Goal: Task Accomplishment & Management: Manage account settings

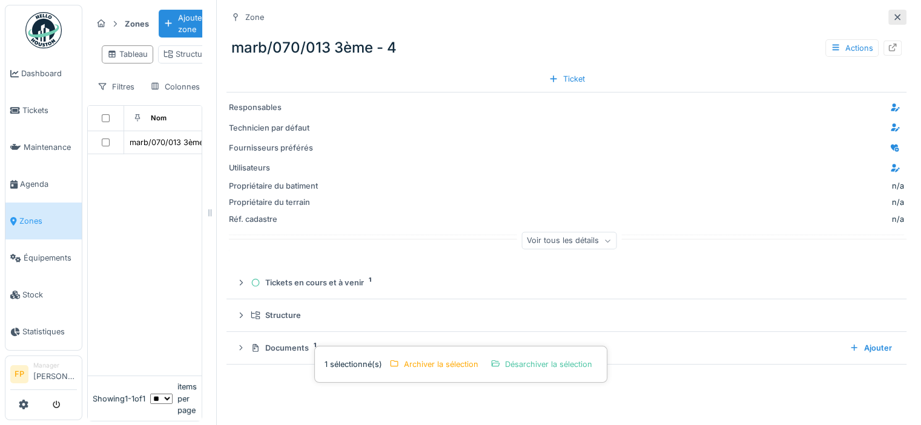
click at [894, 18] on icon at bounding box center [897, 17] width 6 height 6
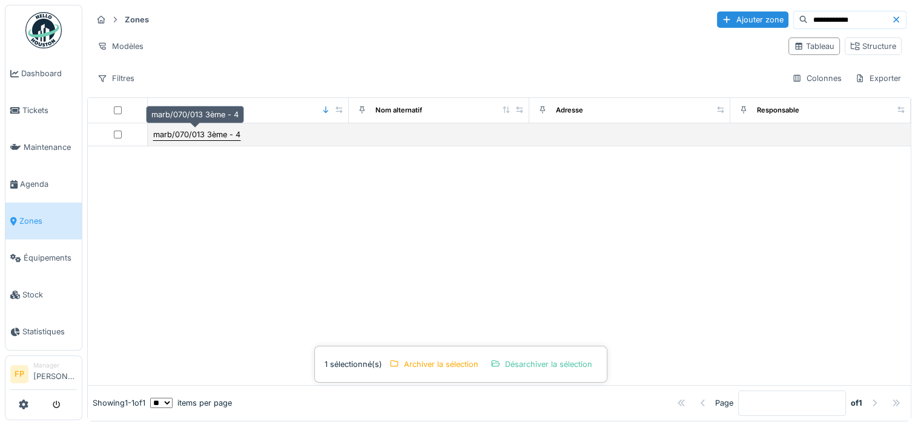
click at [183, 131] on div "marb/070/013 3ème - 4" at bounding box center [196, 134] width 87 height 11
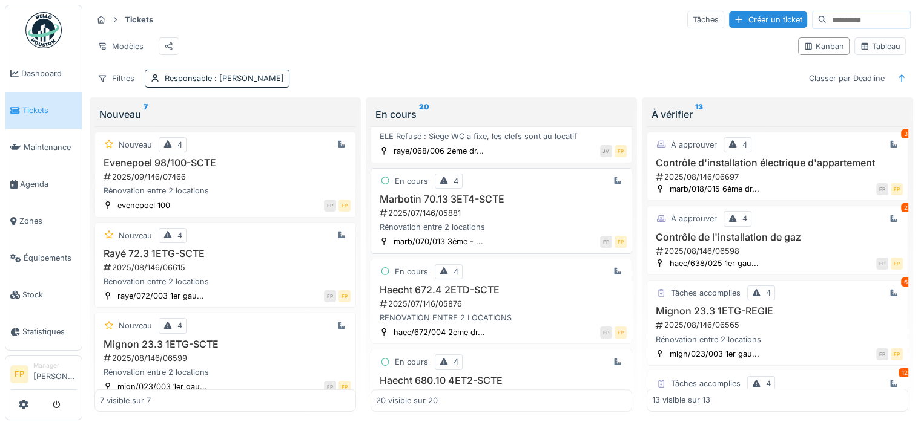
scroll to position [847, 0]
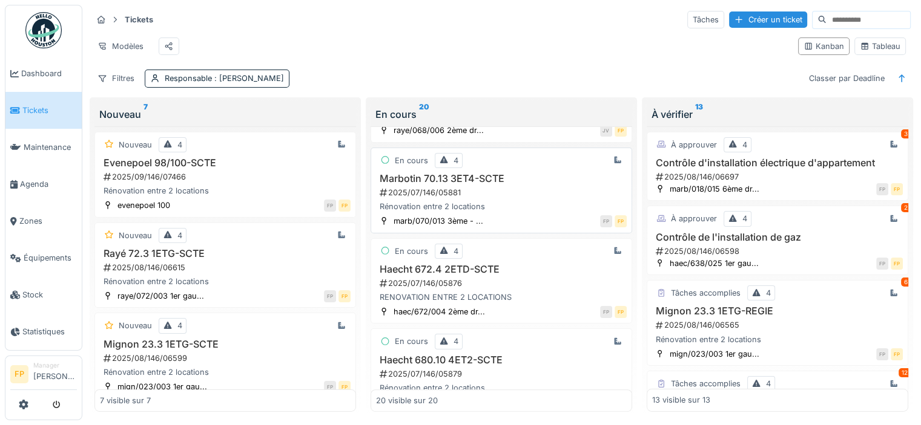
click at [415, 183] on h3 "Marbotin 70.13 3ET4-SCTE" at bounding box center [501, 178] width 251 height 11
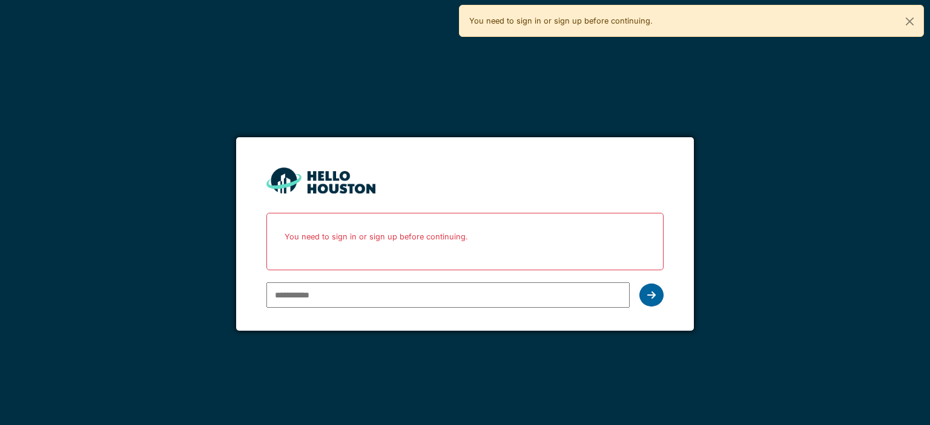
type input "**********"
click at [659, 298] on div at bounding box center [651, 295] width 24 height 23
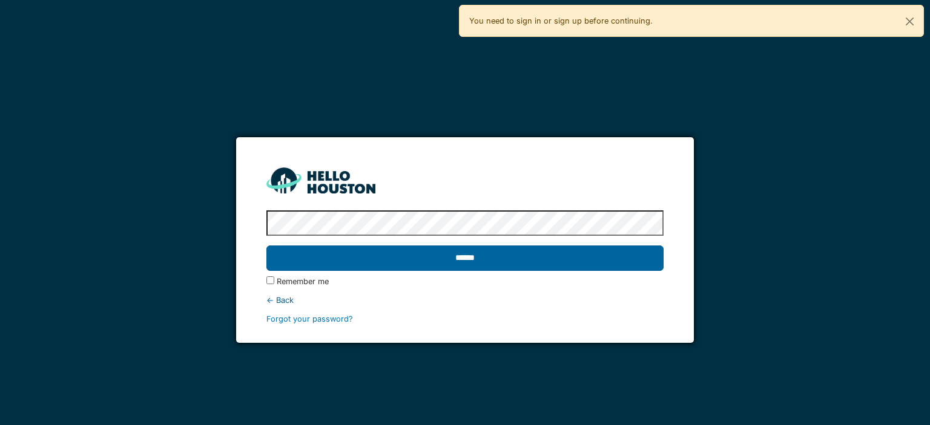
click at [436, 251] on input "******" at bounding box center [464, 258] width 396 height 25
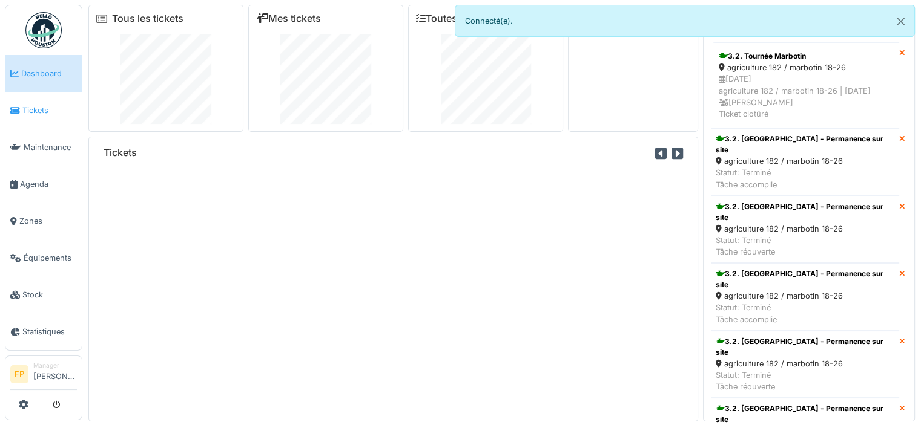
click at [48, 110] on span "Tickets" at bounding box center [49, 110] width 54 height 11
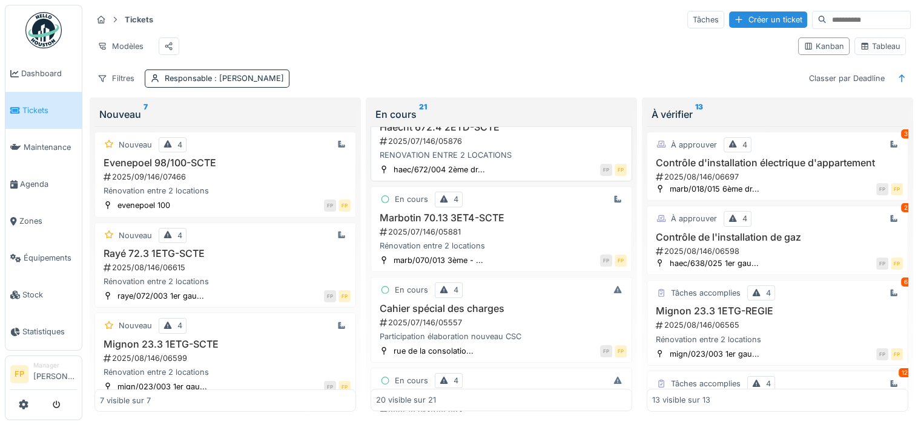
scroll to position [1150, 0]
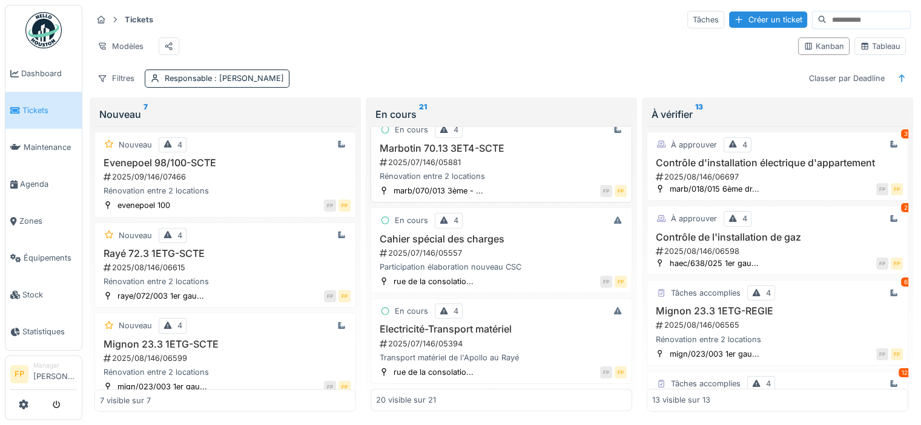
click at [425, 154] on h3 "Marbotin 70.13 3ET4-SCTE" at bounding box center [501, 148] width 251 height 11
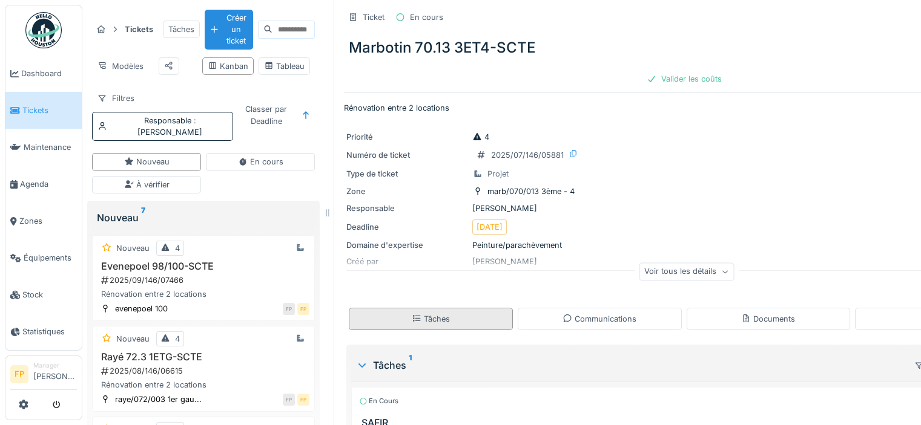
click at [448, 315] on div "Tâches" at bounding box center [431, 319] width 38 height 11
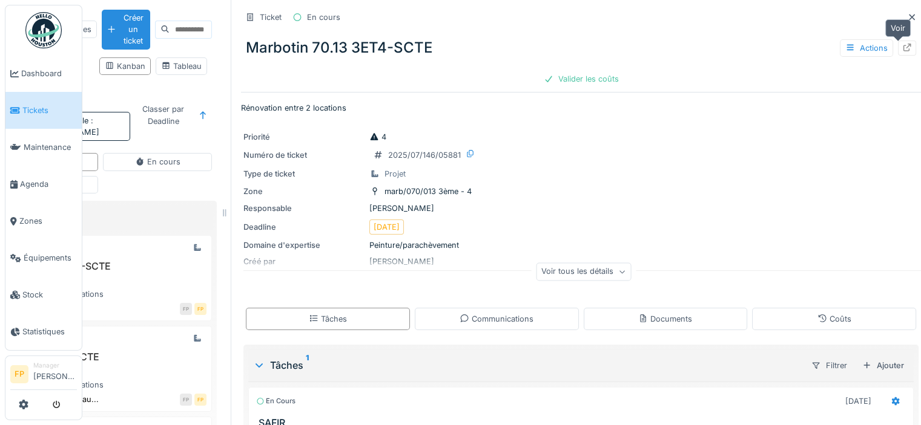
click at [902, 48] on icon at bounding box center [907, 48] width 10 height 8
click at [907, 14] on icon at bounding box center [912, 17] width 10 height 8
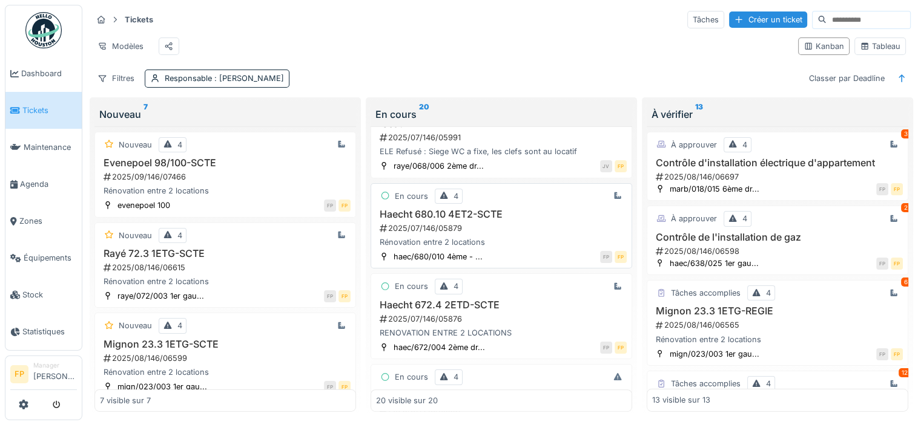
scroll to position [908, 0]
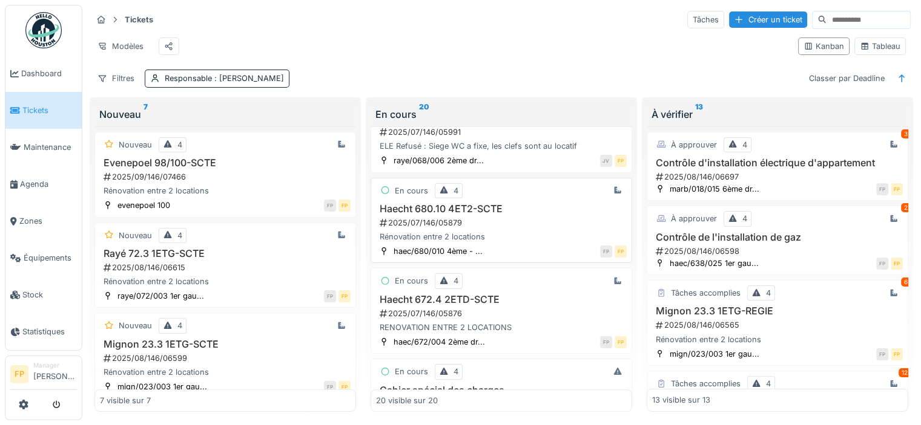
click at [436, 212] on h3 "Haecht 680.10 4ET2-SCTE" at bounding box center [501, 208] width 251 height 11
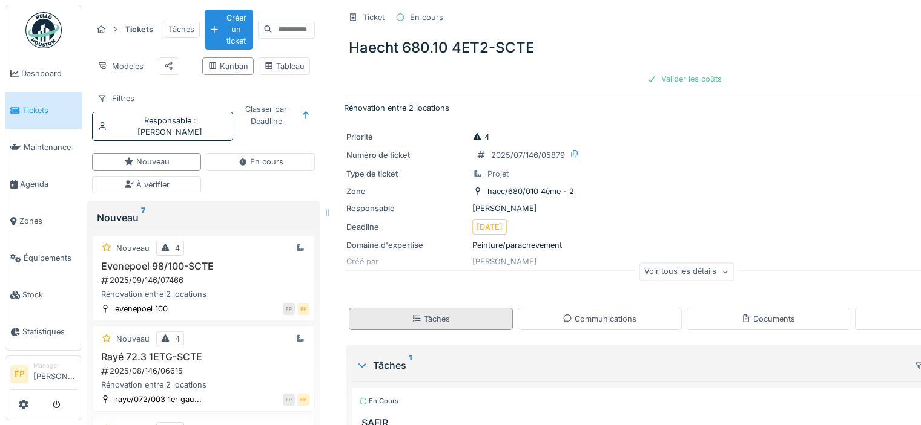
click at [456, 319] on div "Tâches" at bounding box center [431, 319] width 164 height 22
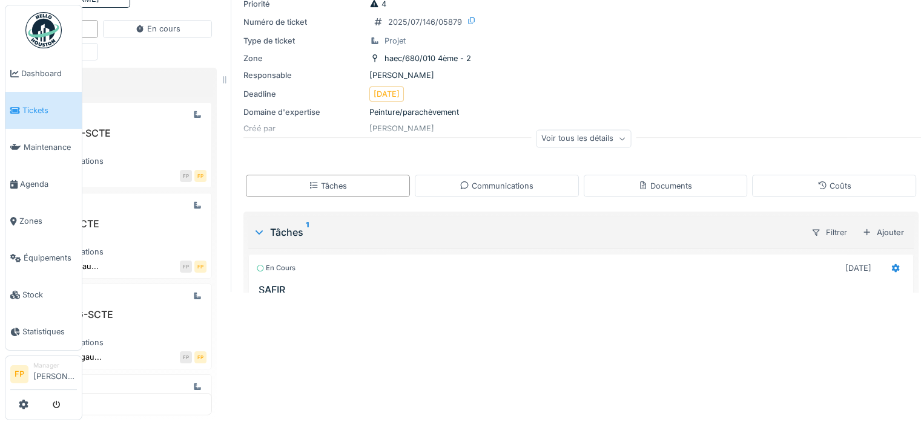
scroll to position [0, 103]
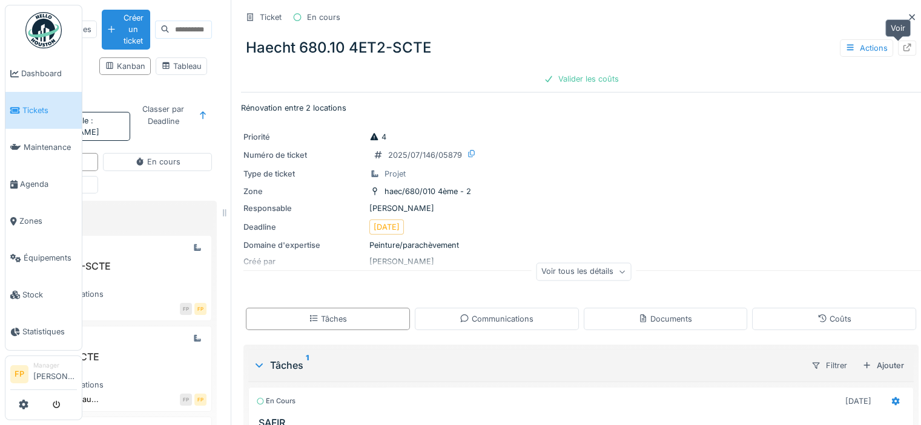
click at [903, 44] on icon at bounding box center [907, 48] width 8 height 8
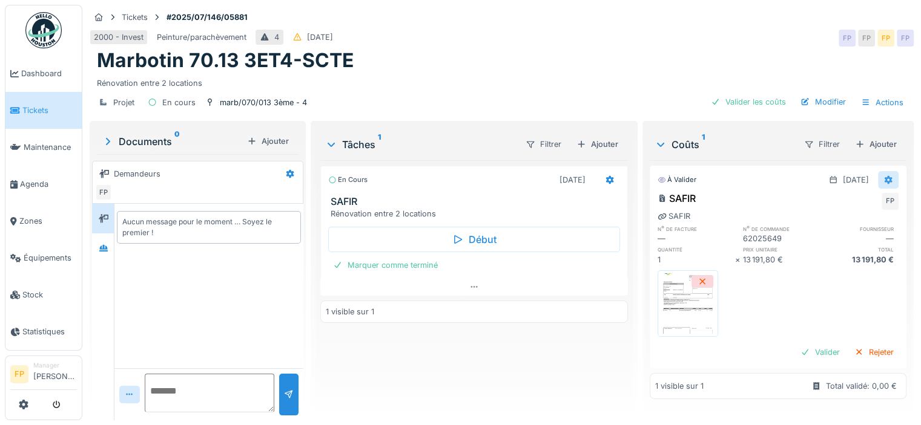
click at [878, 178] on div at bounding box center [888, 180] width 21 height 18
click at [833, 205] on div "Modifier" at bounding box center [829, 206] width 59 height 18
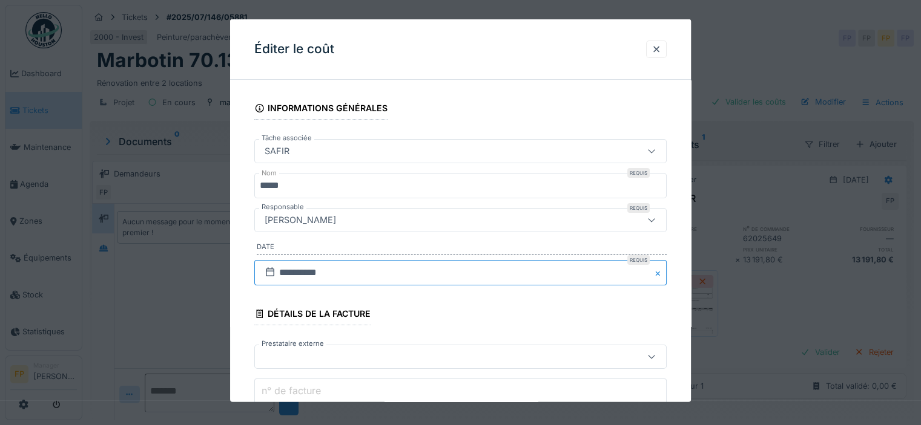
click at [291, 268] on input "**********" at bounding box center [460, 272] width 412 height 25
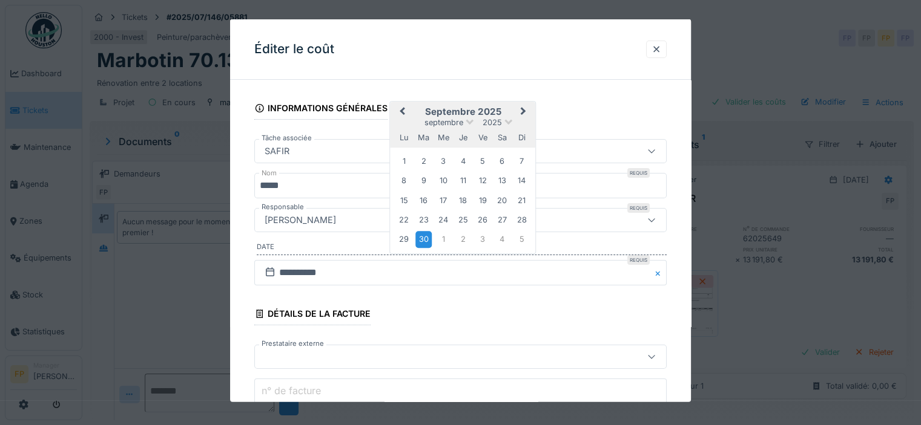
click at [525, 108] on button "Next Month" at bounding box center [524, 112] width 19 height 19
click at [443, 183] on div "8" at bounding box center [443, 180] width 16 height 18
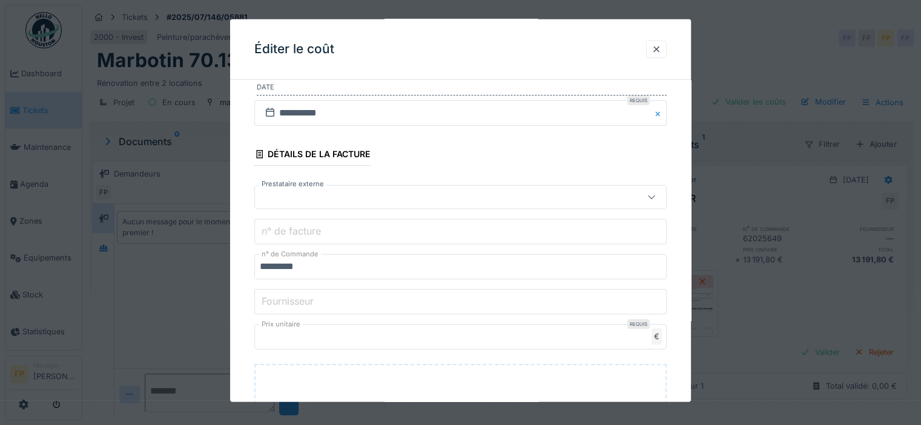
scroll to position [182, 0]
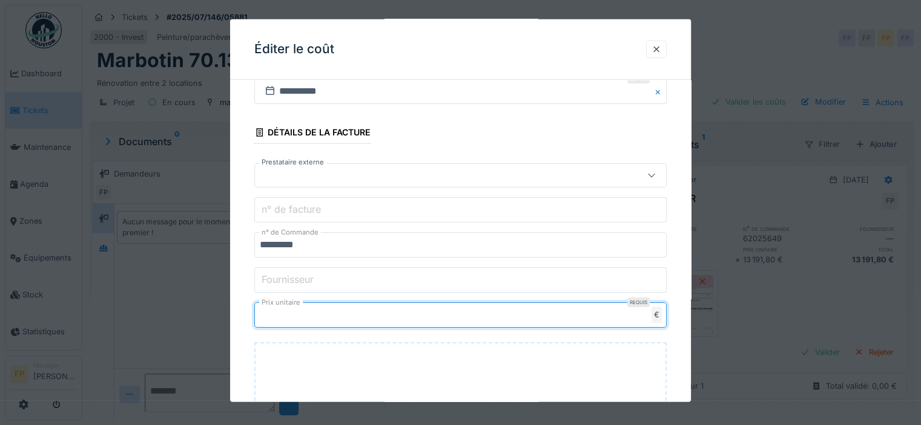
drag, startPoint x: 314, startPoint y: 317, endPoint x: 216, endPoint y: 315, distance: 97.5
click at [216, 315] on div "**********" at bounding box center [501, 212] width 838 height 425
type input "*****"
type input "*******"
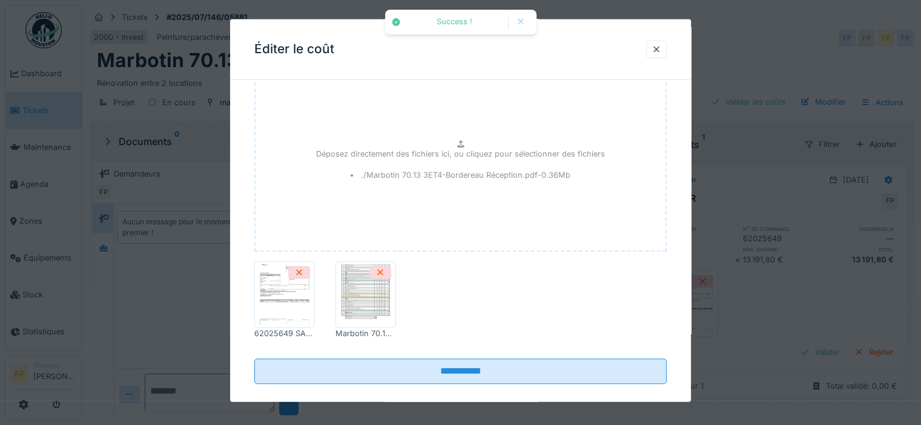
scroll to position [467, 0]
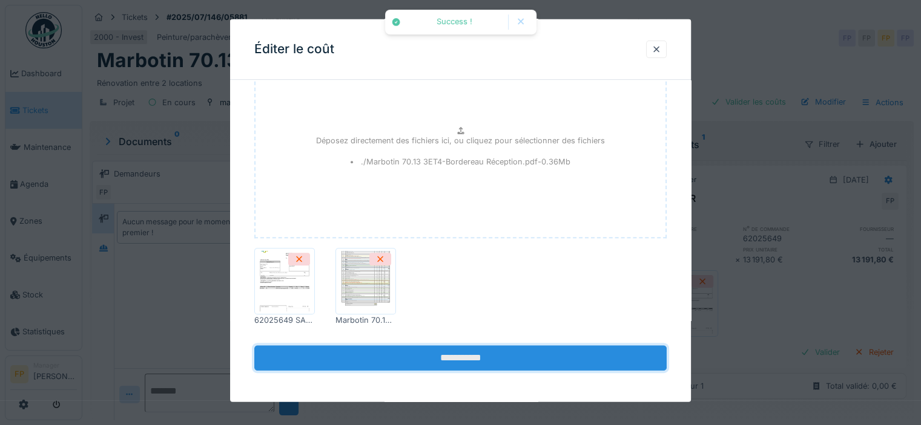
click at [459, 350] on input "**********" at bounding box center [460, 358] width 412 height 25
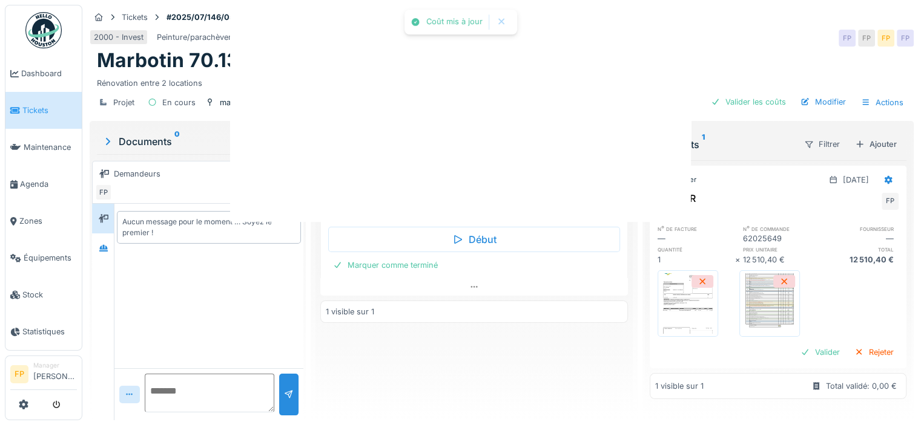
scroll to position [0, 0]
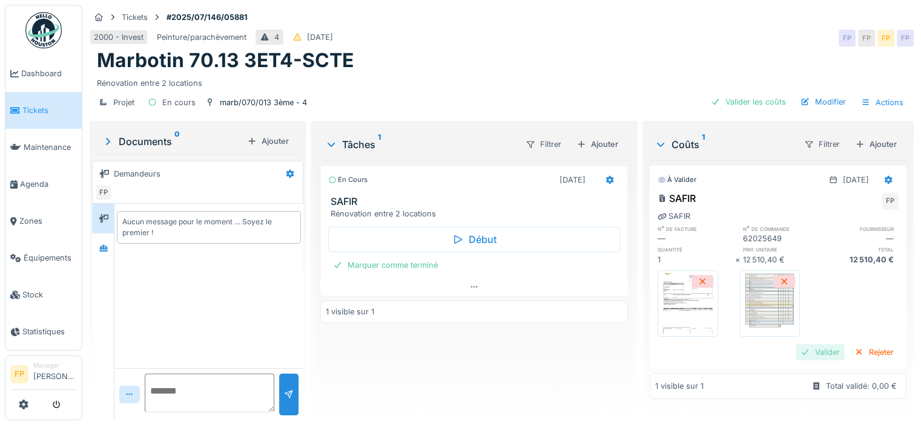
click at [798, 346] on div "Valider" at bounding box center [819, 352] width 49 height 16
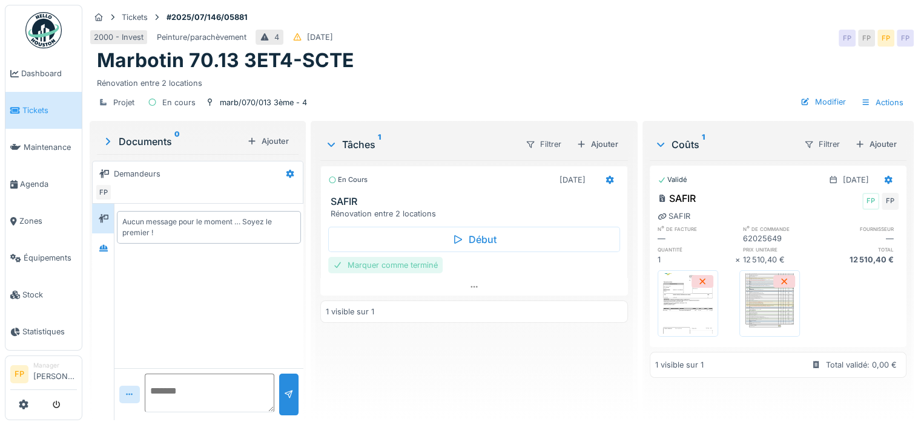
click at [398, 266] on div "Marquer comme terminé" at bounding box center [385, 265] width 114 height 16
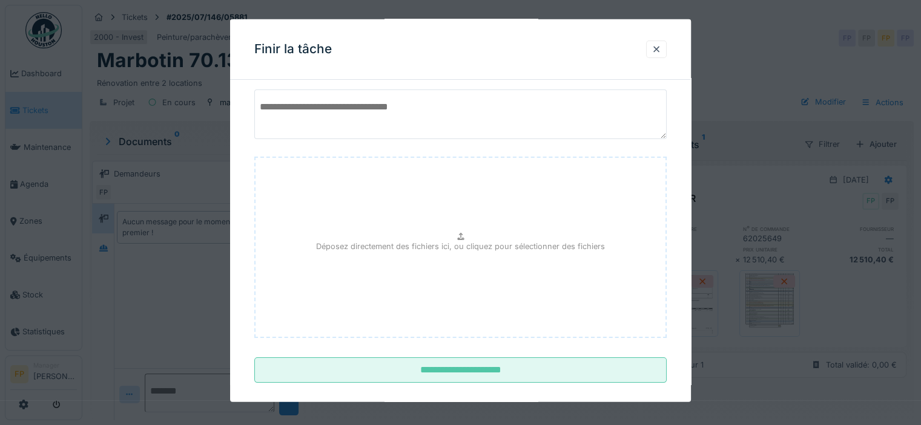
scroll to position [109, 0]
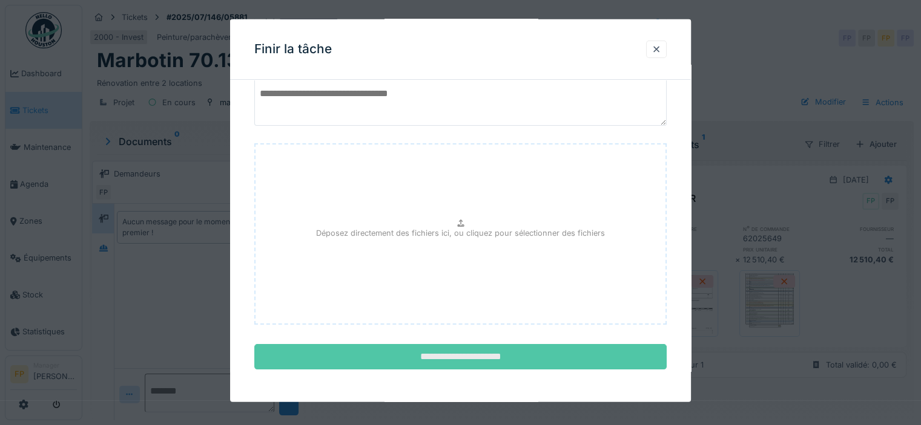
click at [472, 351] on input "**********" at bounding box center [460, 356] width 412 height 25
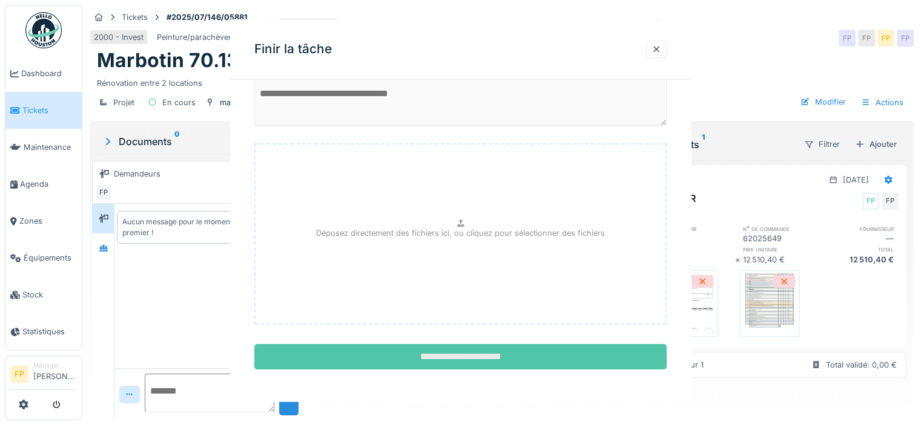
scroll to position [0, 0]
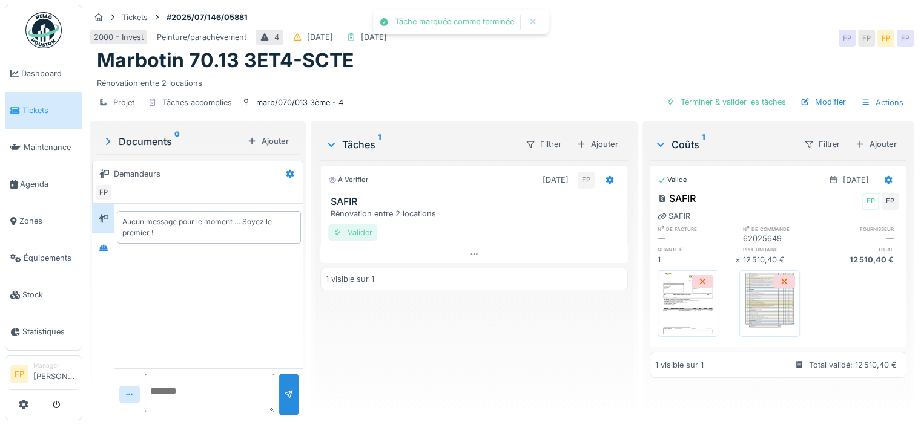
drag, startPoint x: 353, startPoint y: 232, endPoint x: 368, endPoint y: 229, distance: 14.8
click at [355, 232] on div "Valider" at bounding box center [352, 233] width 49 height 16
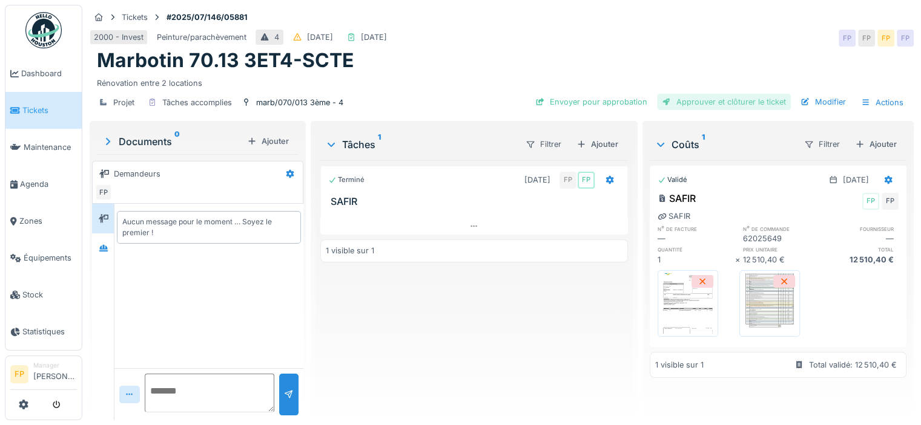
click at [723, 97] on div "Approuver et clôturer le ticket" at bounding box center [724, 102] width 134 height 16
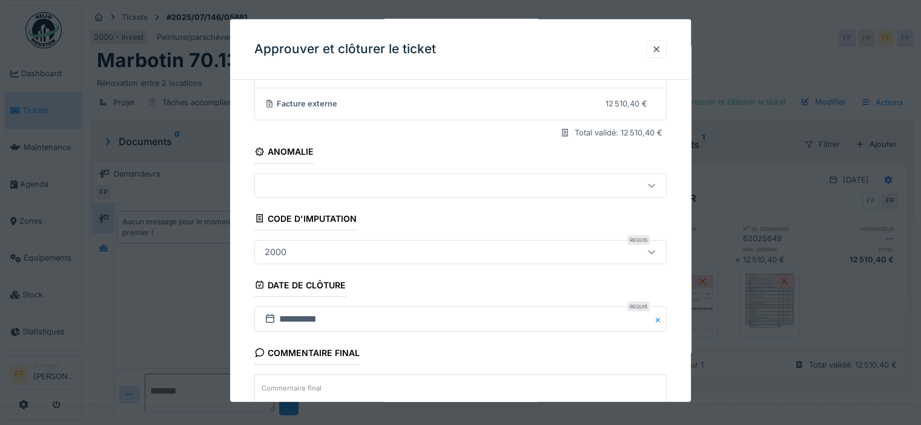
scroll to position [219, 0]
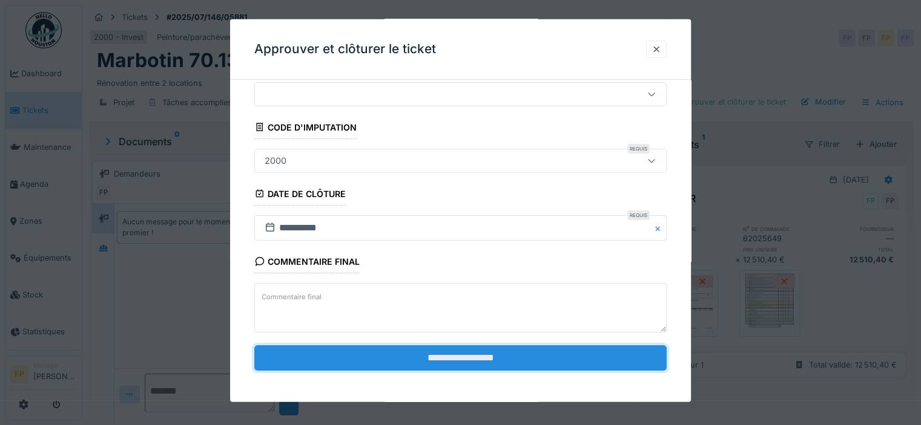
click at [483, 354] on input "**********" at bounding box center [460, 358] width 412 height 25
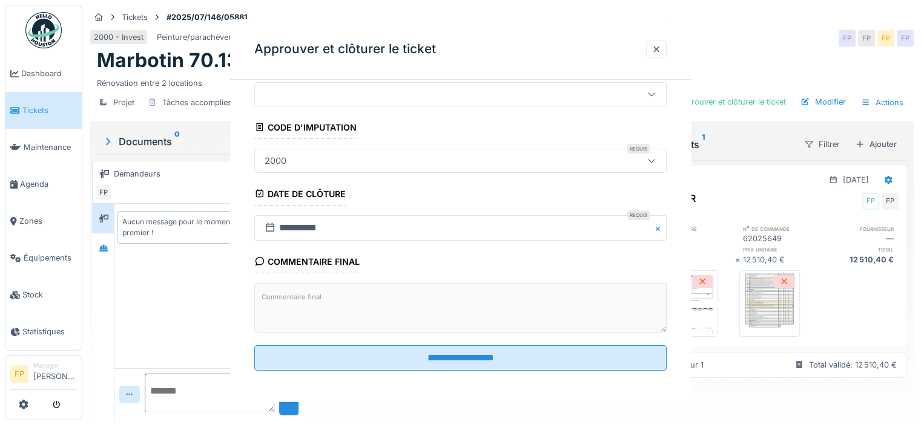
scroll to position [0, 0]
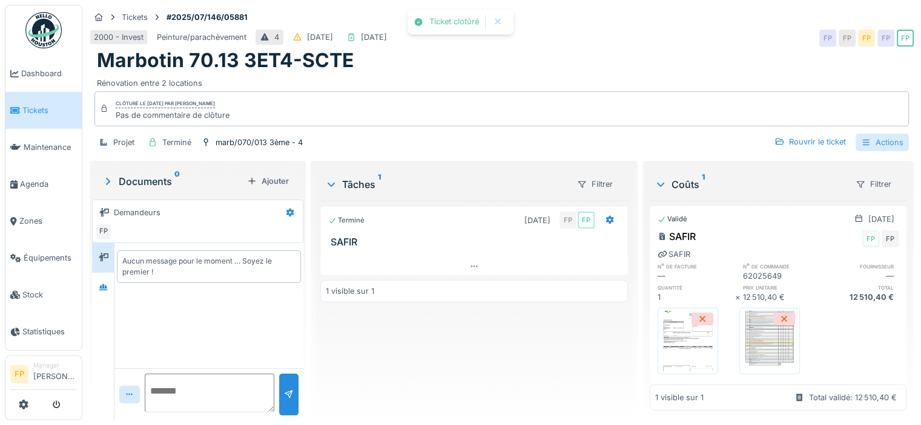
click at [869, 138] on div "Actions" at bounding box center [881, 143] width 53 height 18
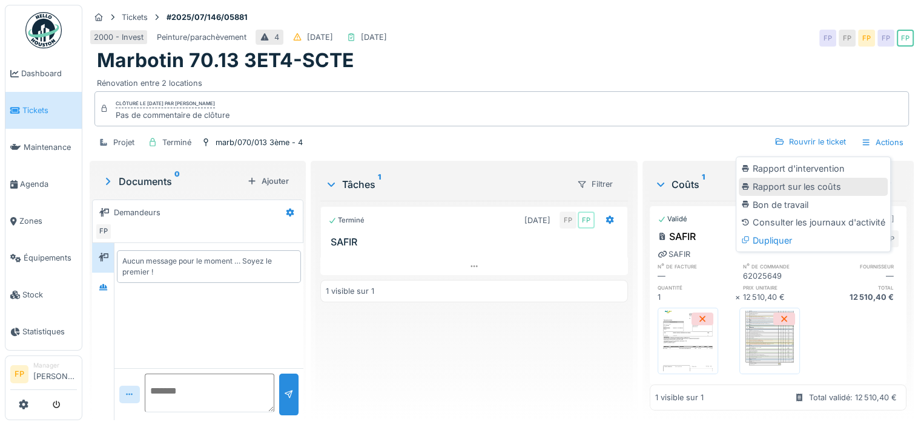
click at [814, 189] on div "Rapport sur les coûts" at bounding box center [812, 187] width 149 height 18
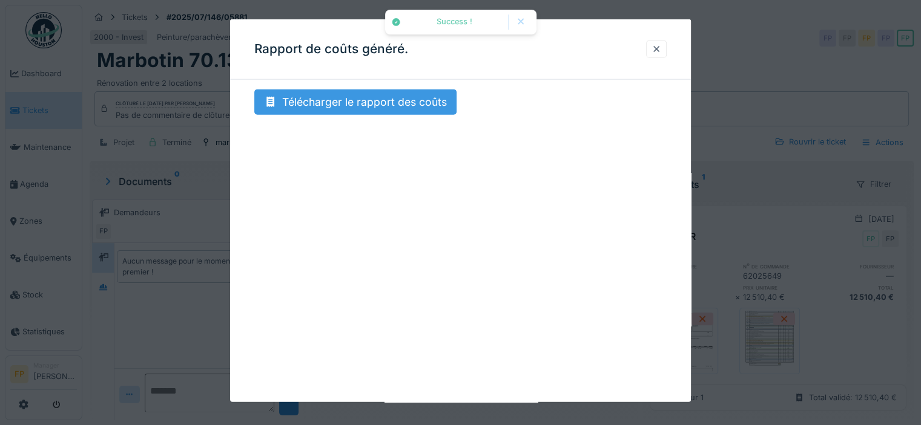
click at [330, 94] on div "Télécharger le rapport des coûts" at bounding box center [355, 102] width 202 height 25
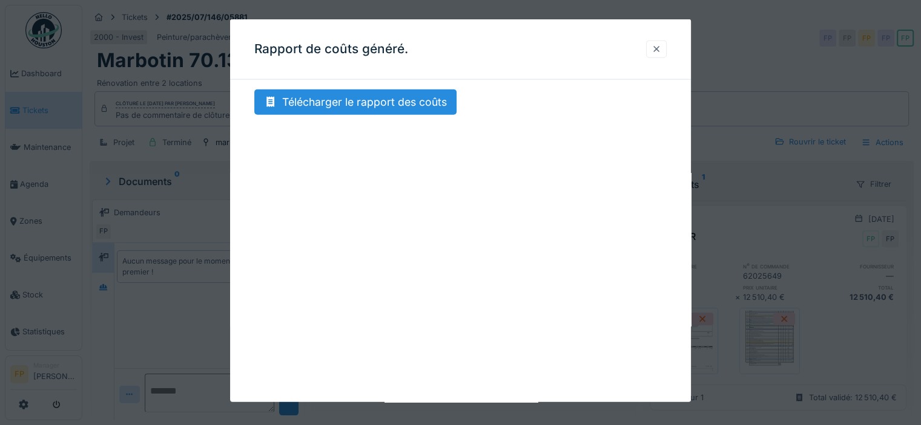
click at [661, 47] on div at bounding box center [656, 49] width 10 height 11
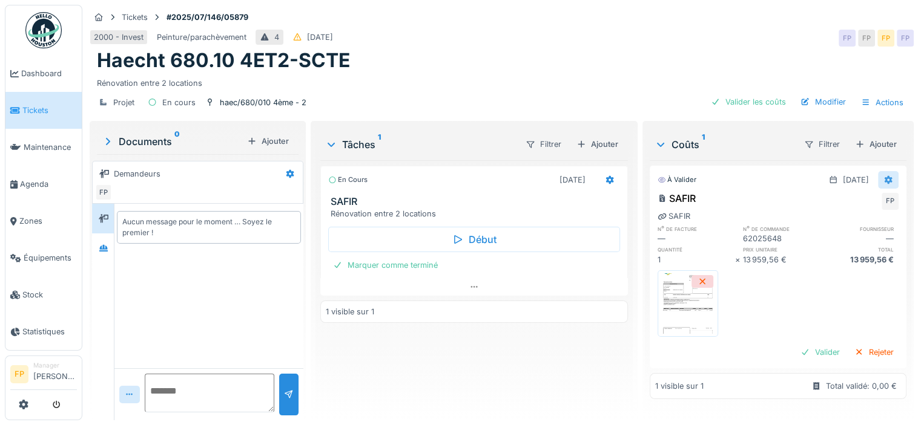
click at [884, 177] on icon at bounding box center [888, 180] width 8 height 8
click at [844, 206] on div "Modifier" at bounding box center [829, 206] width 59 height 18
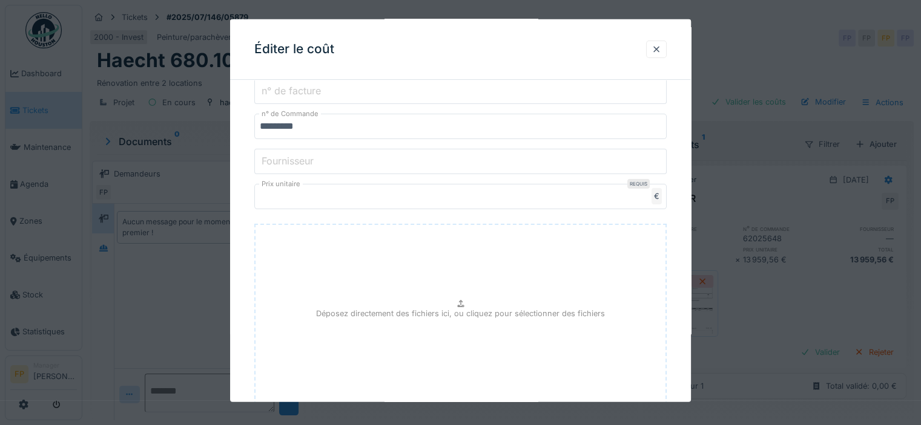
scroll to position [303, 0]
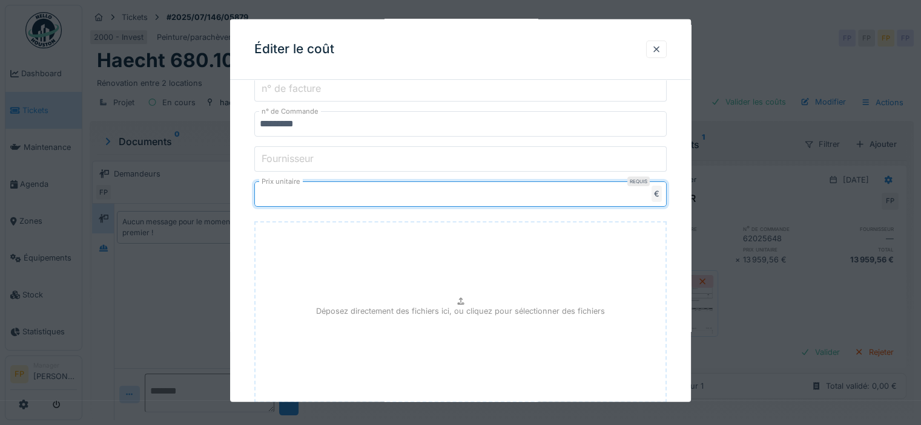
click at [313, 193] on input "********" at bounding box center [460, 194] width 412 height 25
click at [287, 192] on input "********" at bounding box center [460, 194] width 412 height 25
type input "********"
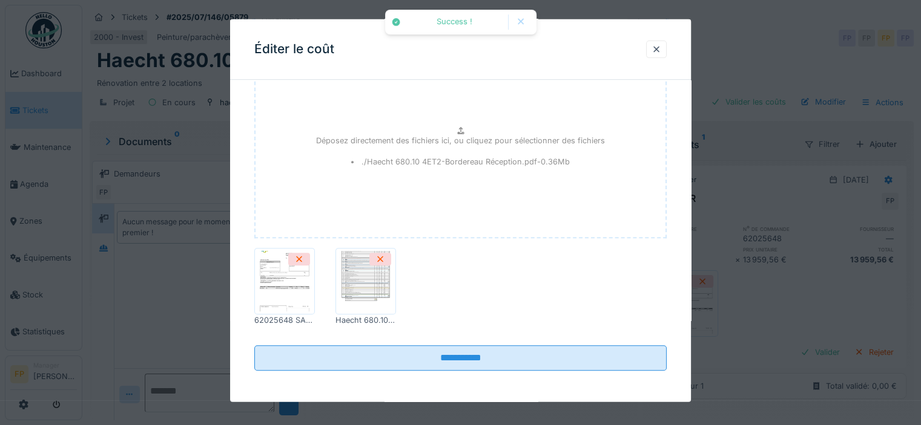
scroll to position [467, 0]
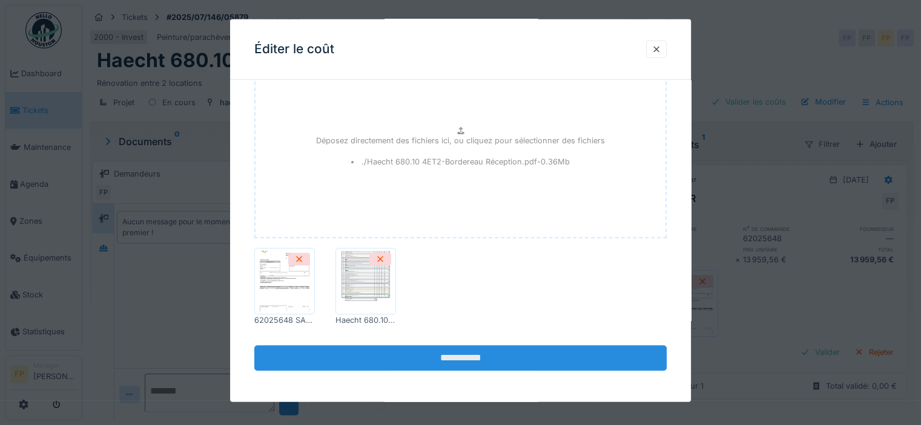
click at [456, 358] on input "**********" at bounding box center [460, 358] width 412 height 25
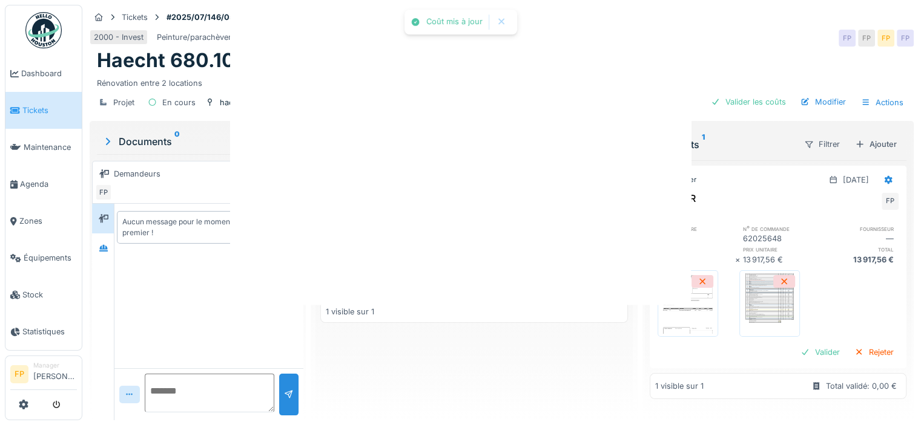
scroll to position [0, 0]
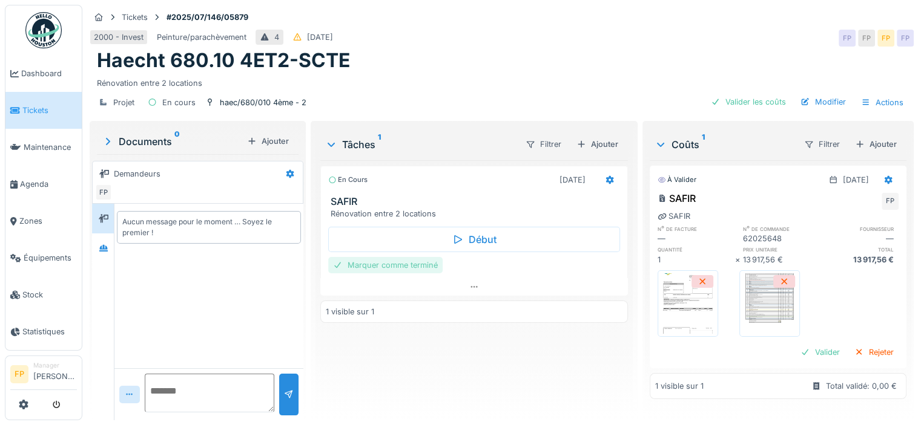
click at [393, 261] on div "Marquer comme terminé" at bounding box center [385, 265] width 114 height 16
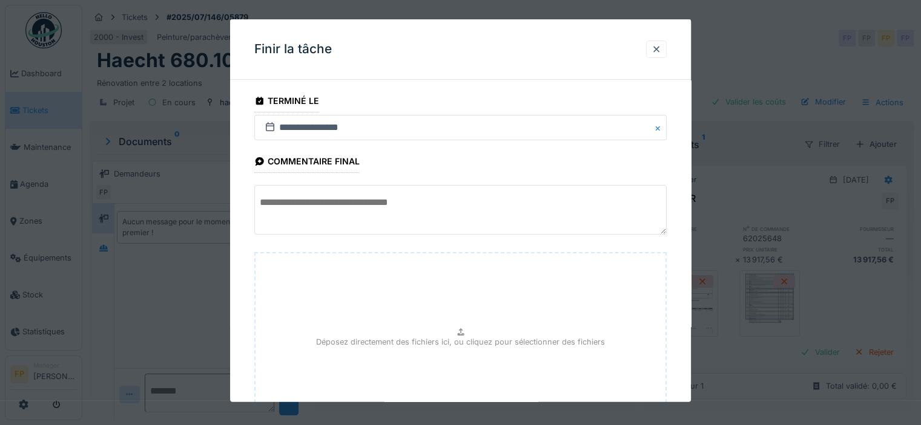
scroll to position [109, 0]
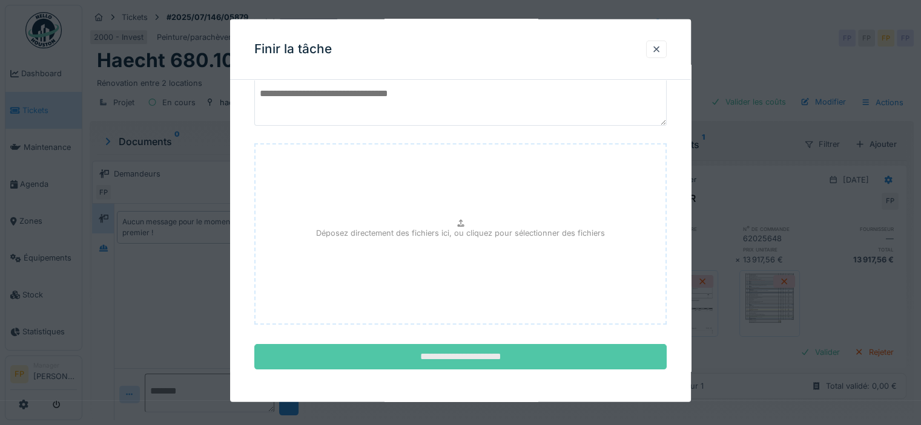
click at [441, 355] on input "**********" at bounding box center [460, 356] width 412 height 25
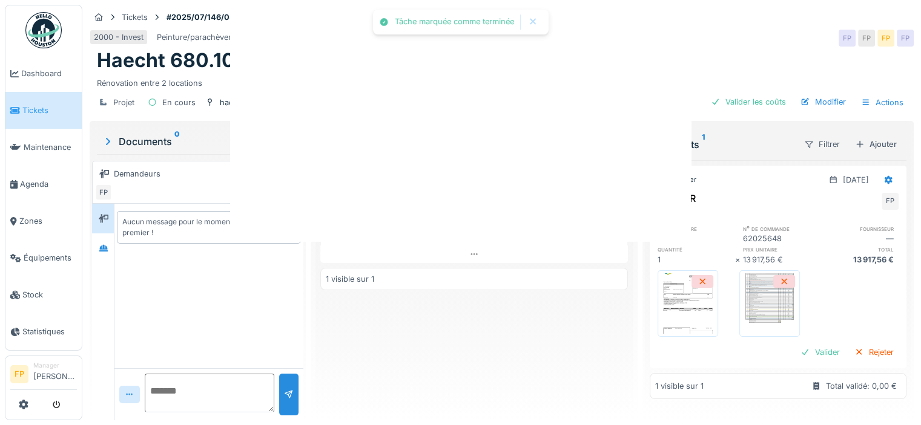
scroll to position [0, 0]
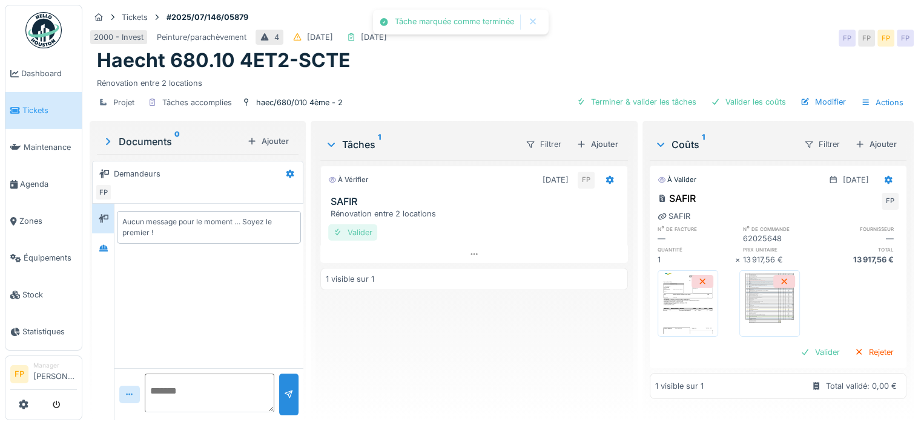
click at [358, 228] on div "Valider" at bounding box center [352, 233] width 49 height 16
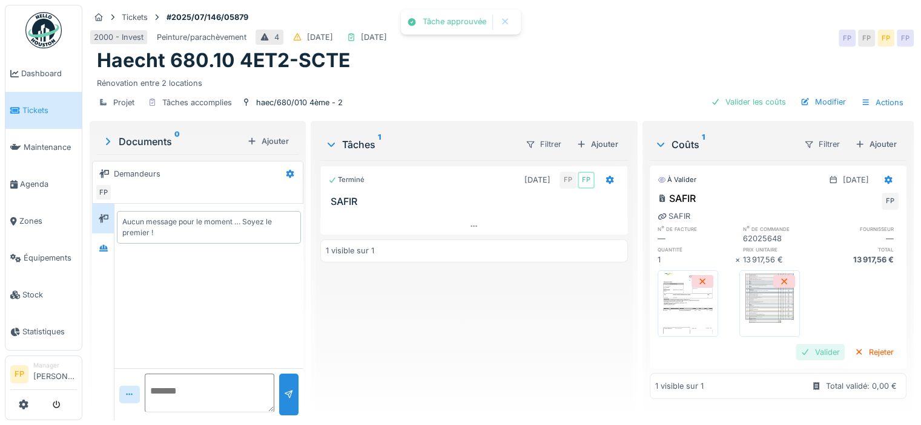
click at [799, 351] on div "Valider" at bounding box center [819, 352] width 49 height 16
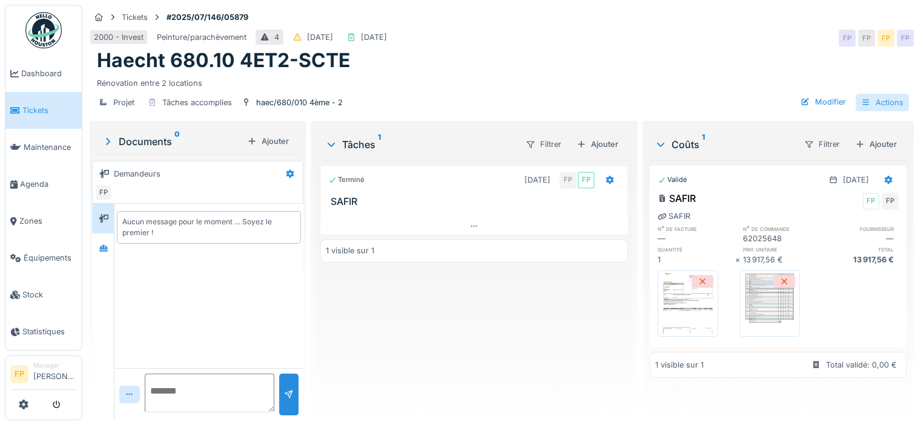
click at [873, 101] on div "Actions" at bounding box center [881, 103] width 53 height 18
click at [450, 326] on div "Terminé 30/09/2025 FP FP SAFIR 1 visible sur 1" at bounding box center [473, 285] width 307 height 251
click at [864, 95] on div "Actions" at bounding box center [881, 103] width 53 height 18
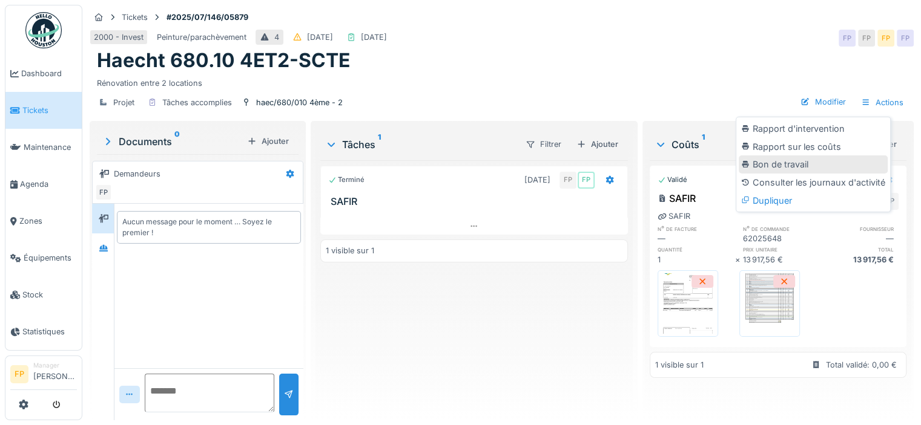
scroll to position [9, 0]
drag, startPoint x: 461, startPoint y: 376, endPoint x: 467, endPoint y: 364, distance: 13.3
click at [462, 372] on div "Terminé 30/09/2025 FP FP SAFIR 1 visible sur 1" at bounding box center [473, 285] width 307 height 251
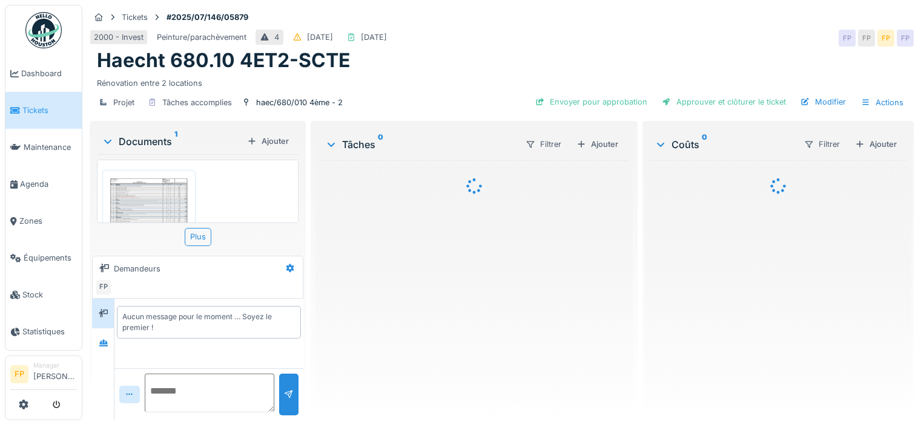
scroll to position [9, 0]
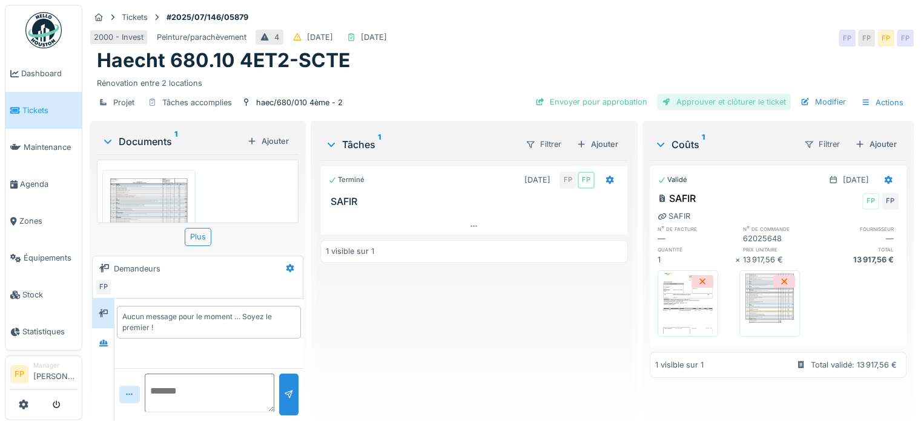
click at [735, 94] on div "Approuver et clôturer le ticket" at bounding box center [724, 102] width 134 height 16
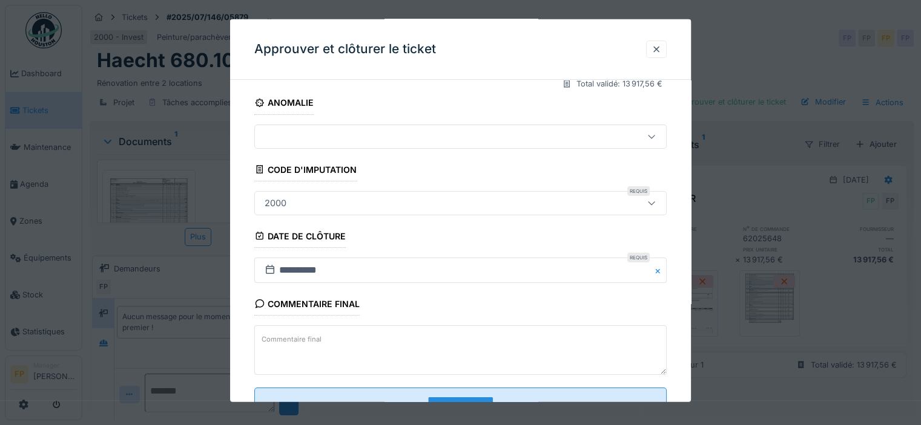
scroll to position [219, 0]
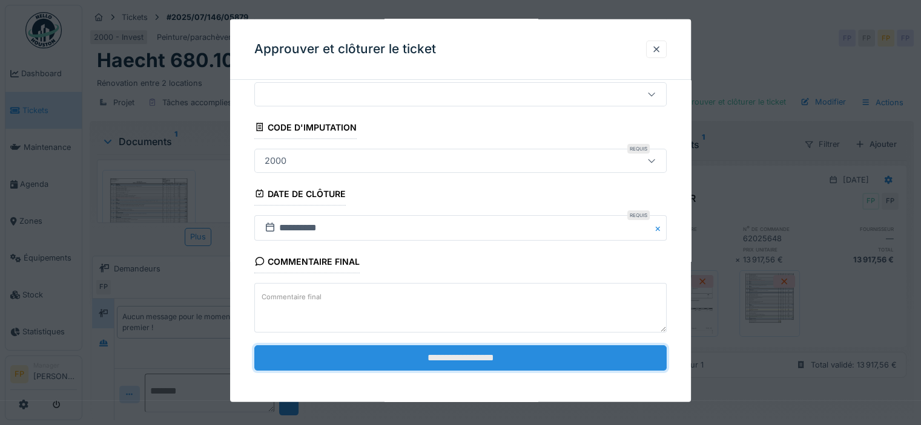
click at [511, 354] on input "**********" at bounding box center [460, 358] width 412 height 25
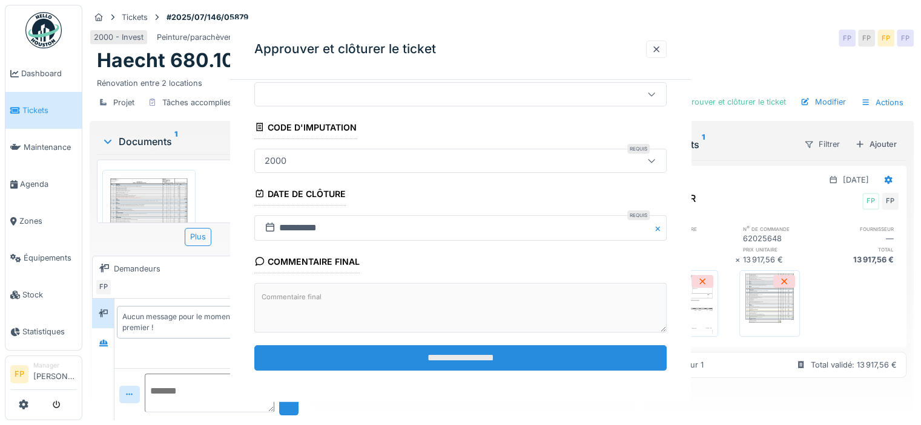
scroll to position [0, 0]
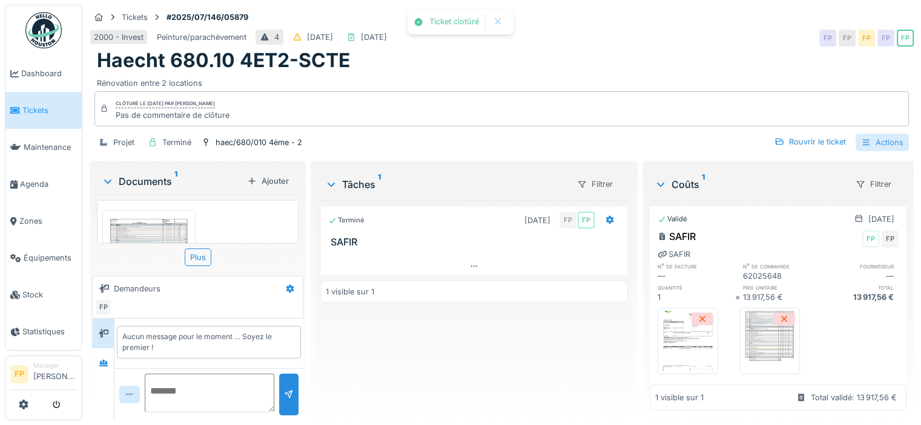
click at [868, 134] on div "Actions" at bounding box center [881, 143] width 53 height 18
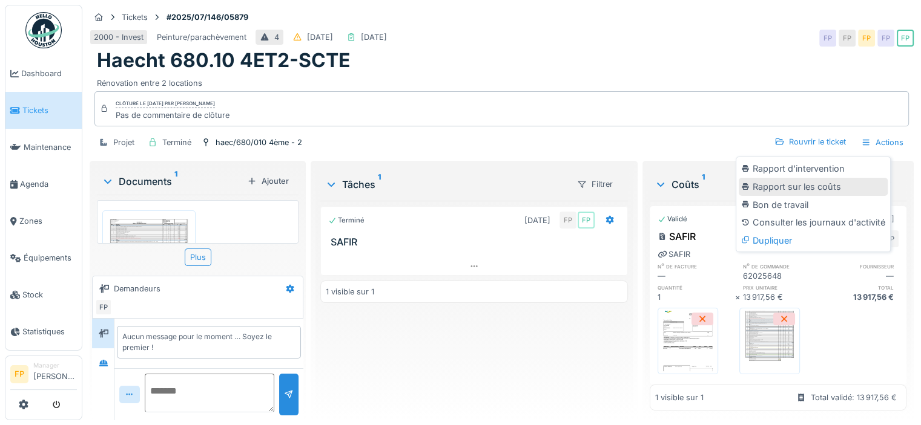
click at [801, 178] on div "Rapport sur les coûts" at bounding box center [812, 187] width 149 height 18
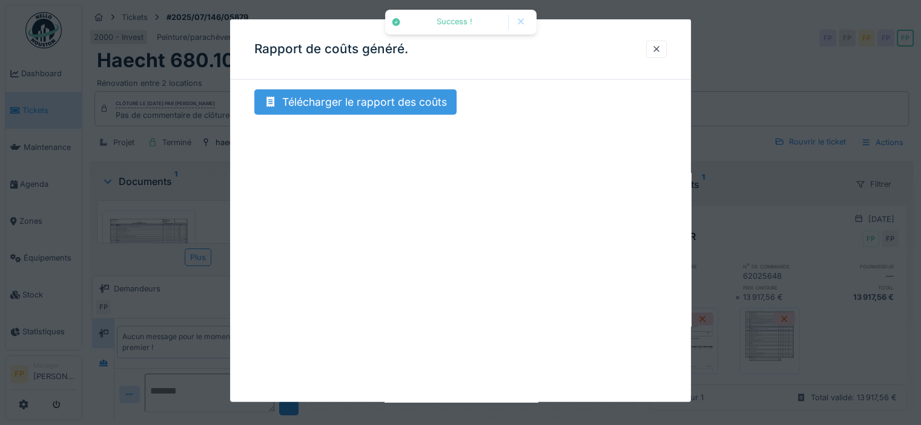
click at [369, 96] on div "Télécharger le rapport des coûts" at bounding box center [355, 102] width 202 height 25
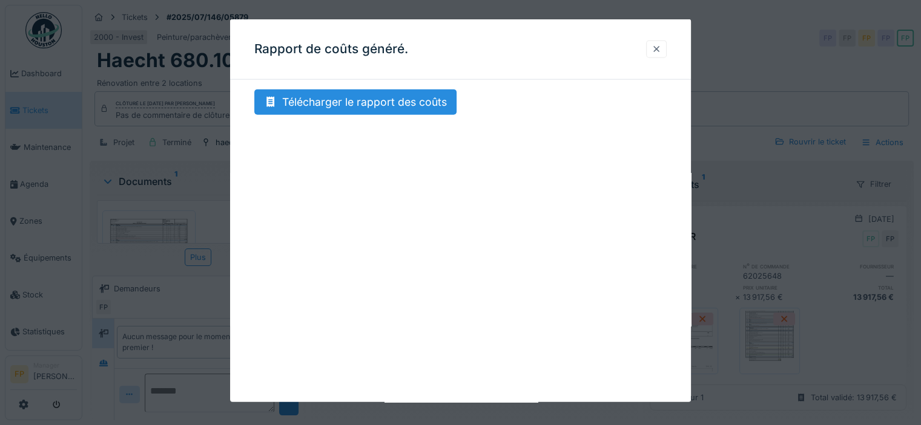
click at [660, 47] on div at bounding box center [656, 49] width 10 height 11
